Goal: Find specific page/section: Find specific page/section

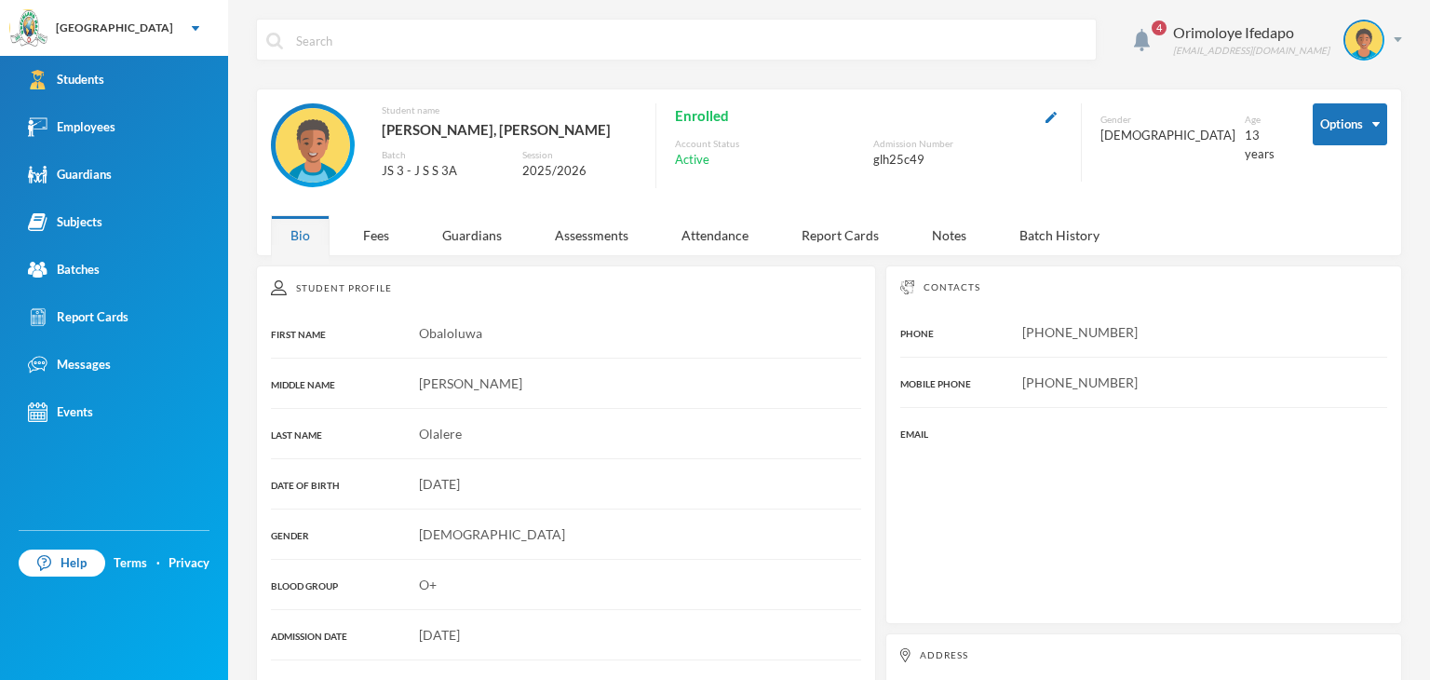
click at [101, 83] on div "Students" at bounding box center [66, 80] width 76 height 20
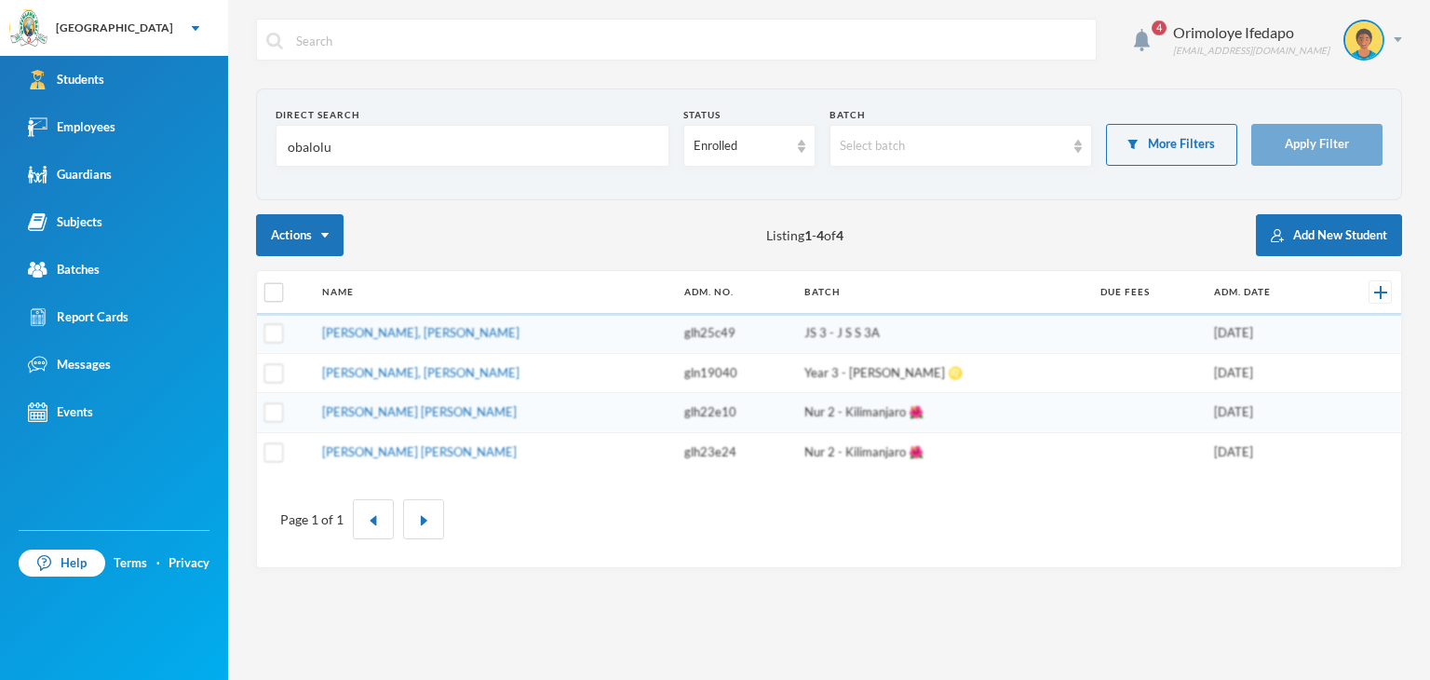
click at [481, 139] on input "obalolu" at bounding box center [472, 147] width 373 height 42
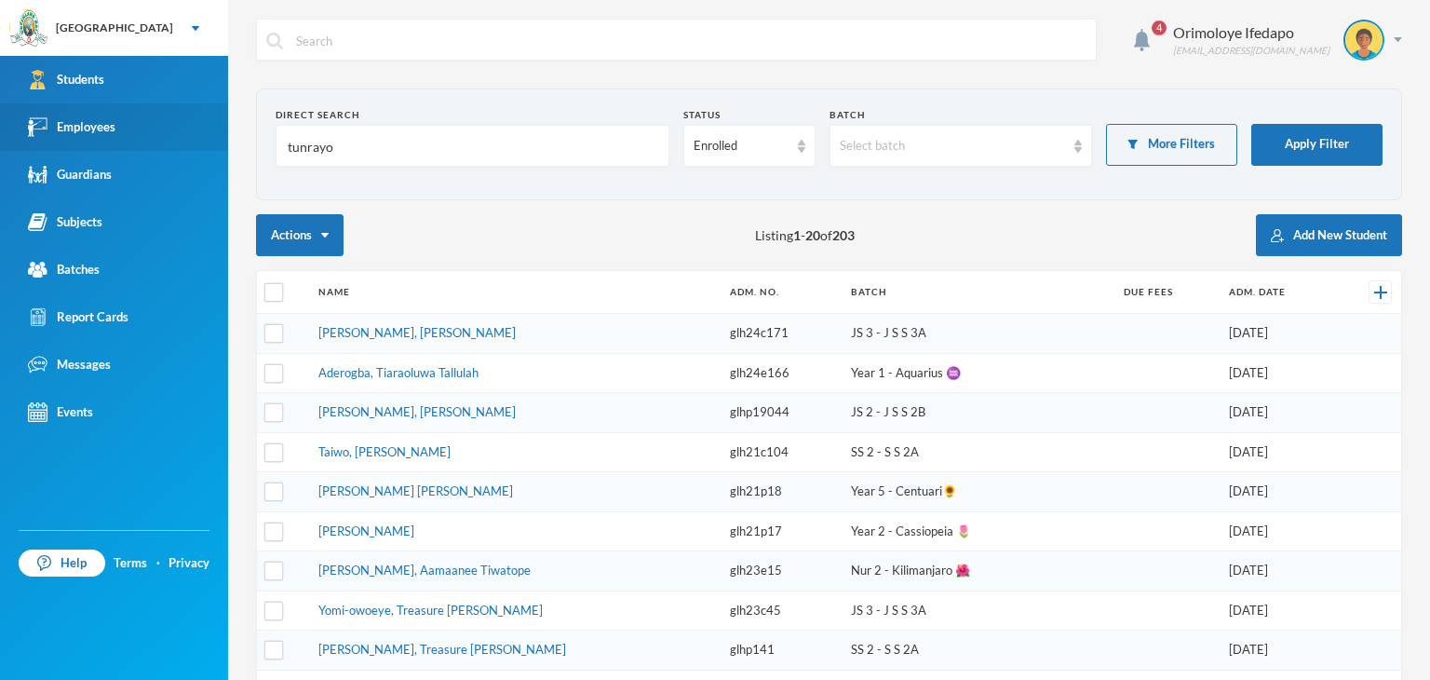
type input "tunrayo"
click at [104, 127] on div "Employees" at bounding box center [72, 127] width 88 height 20
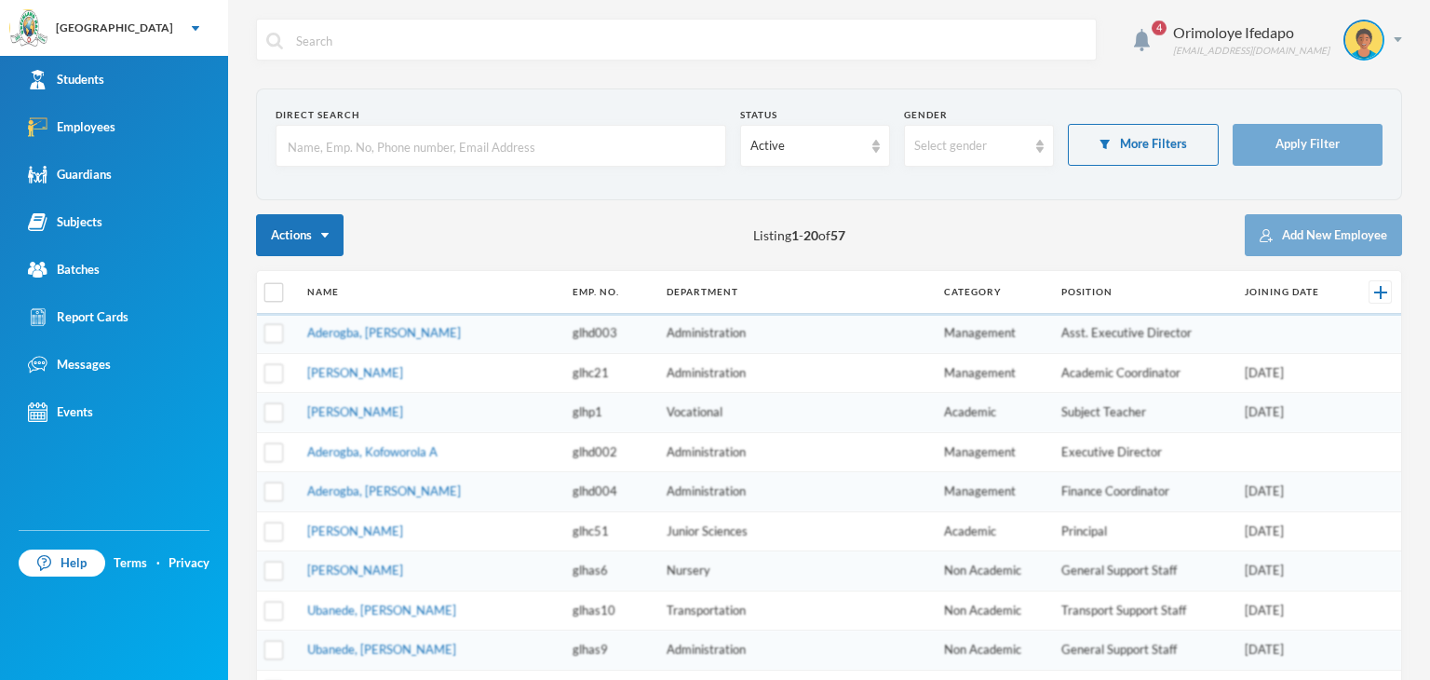
click at [390, 150] on input "text" at bounding box center [501, 147] width 430 height 42
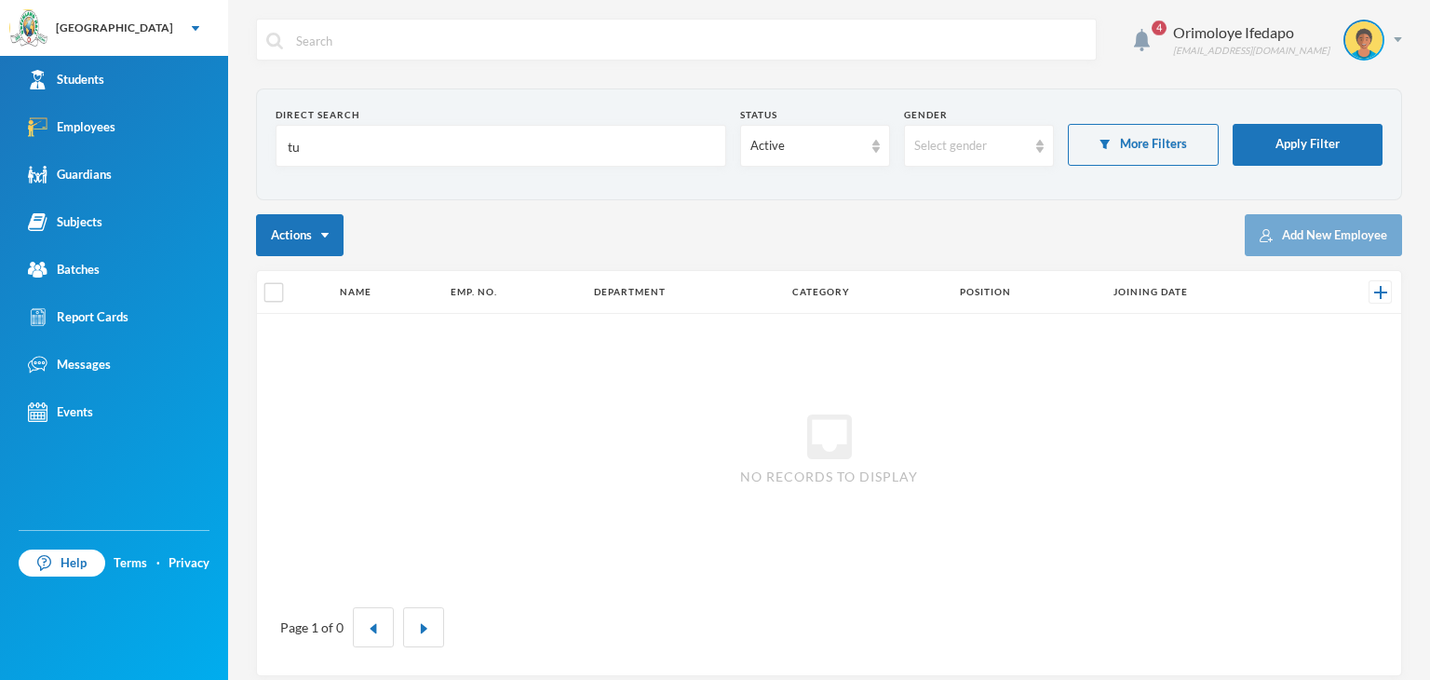
type input "t"
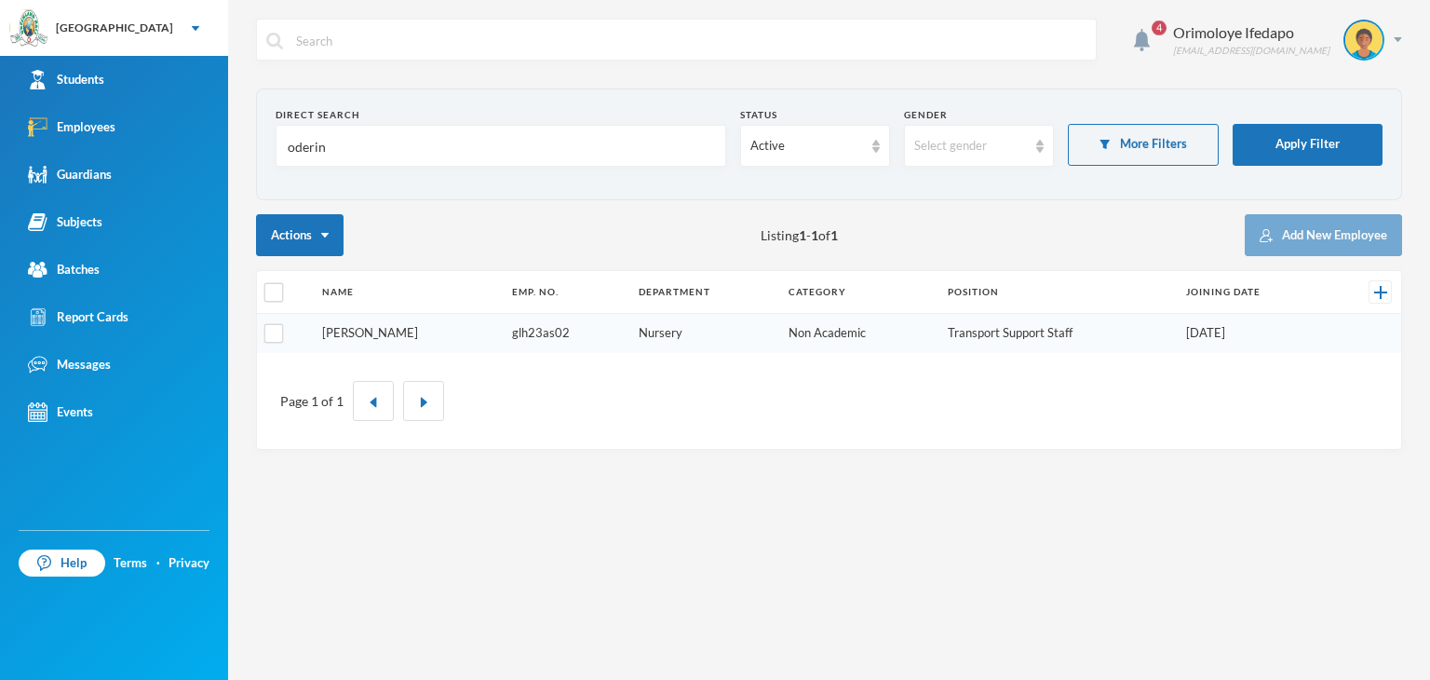
type input "oderin"
click at [383, 327] on link "[PERSON_NAME]" at bounding box center [370, 332] width 96 height 15
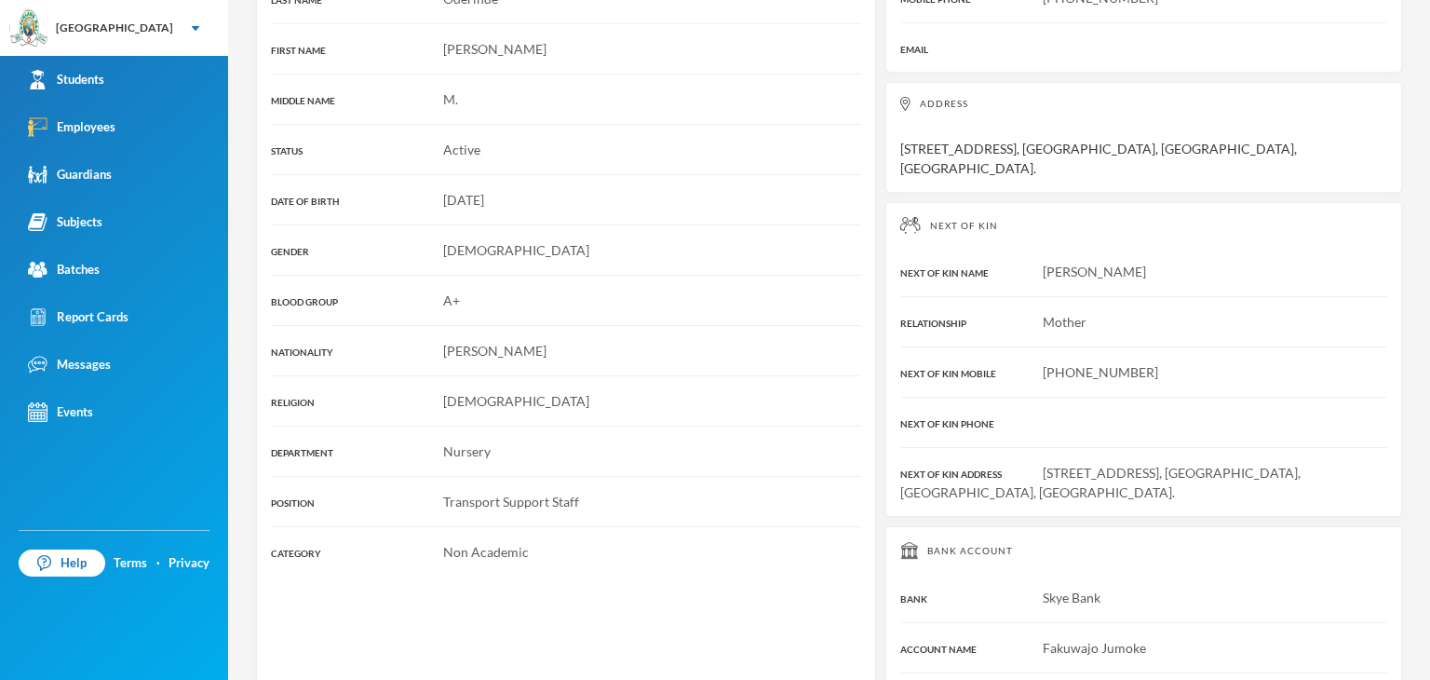
scroll to position [399, 0]
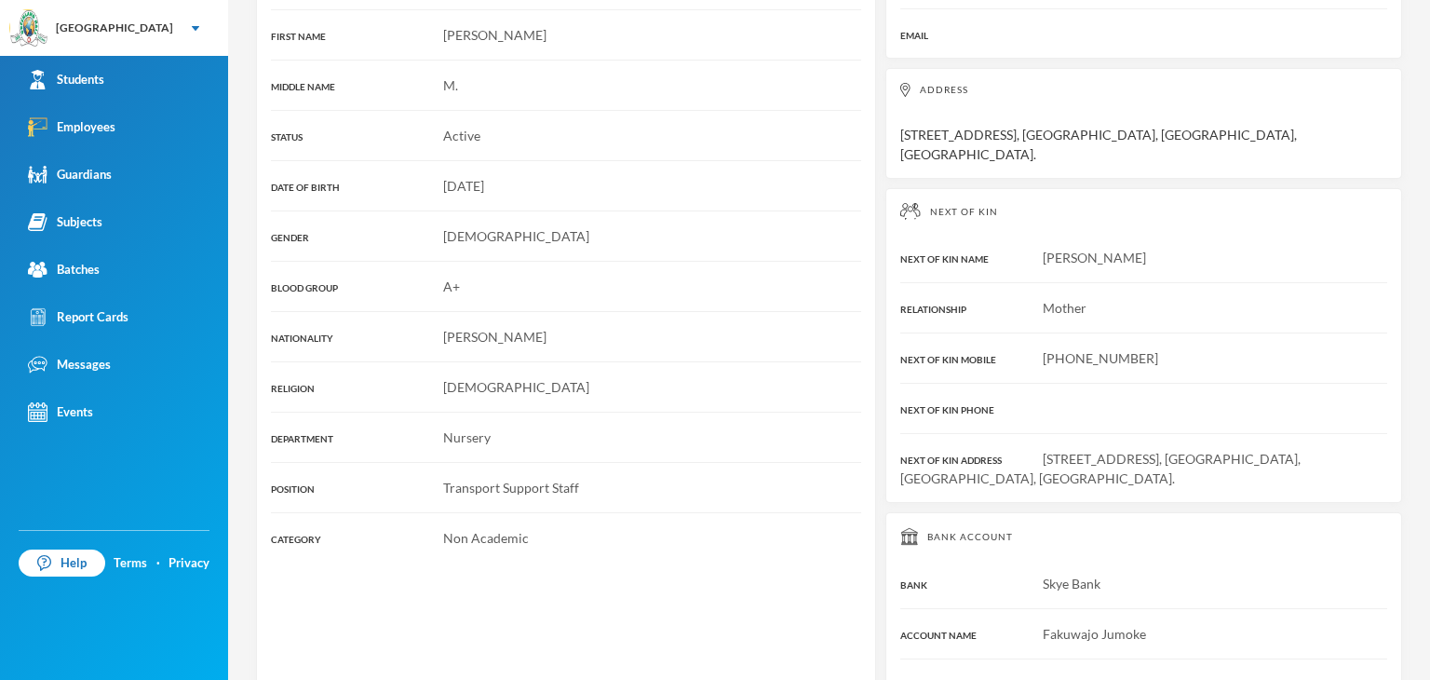
click at [1129, 512] on div "Bank Account BANK Skye Bank ACCOUNT NAME Fakuwajo Jumoke ACCOUNT NUMBER 1016478…" at bounding box center [1144, 610] width 517 height 196
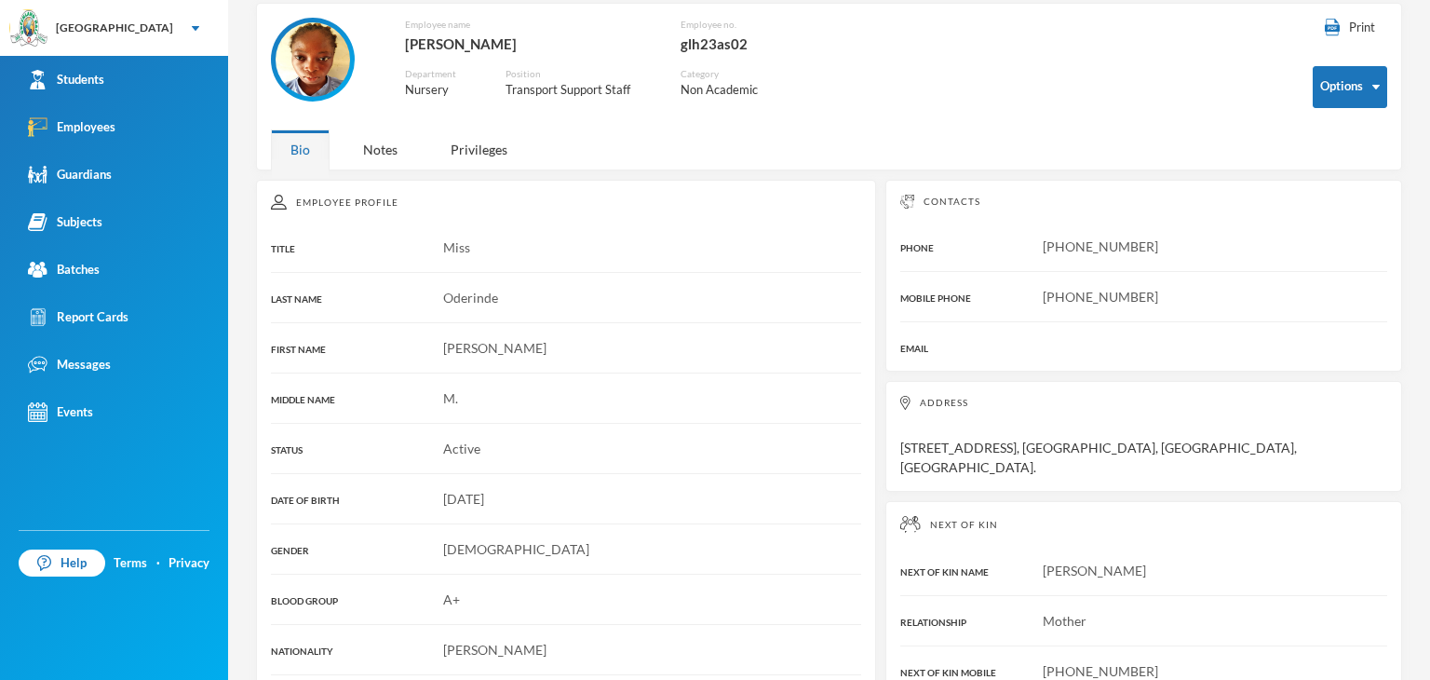
scroll to position [0, 0]
